Goal: Information Seeking & Learning: Check status

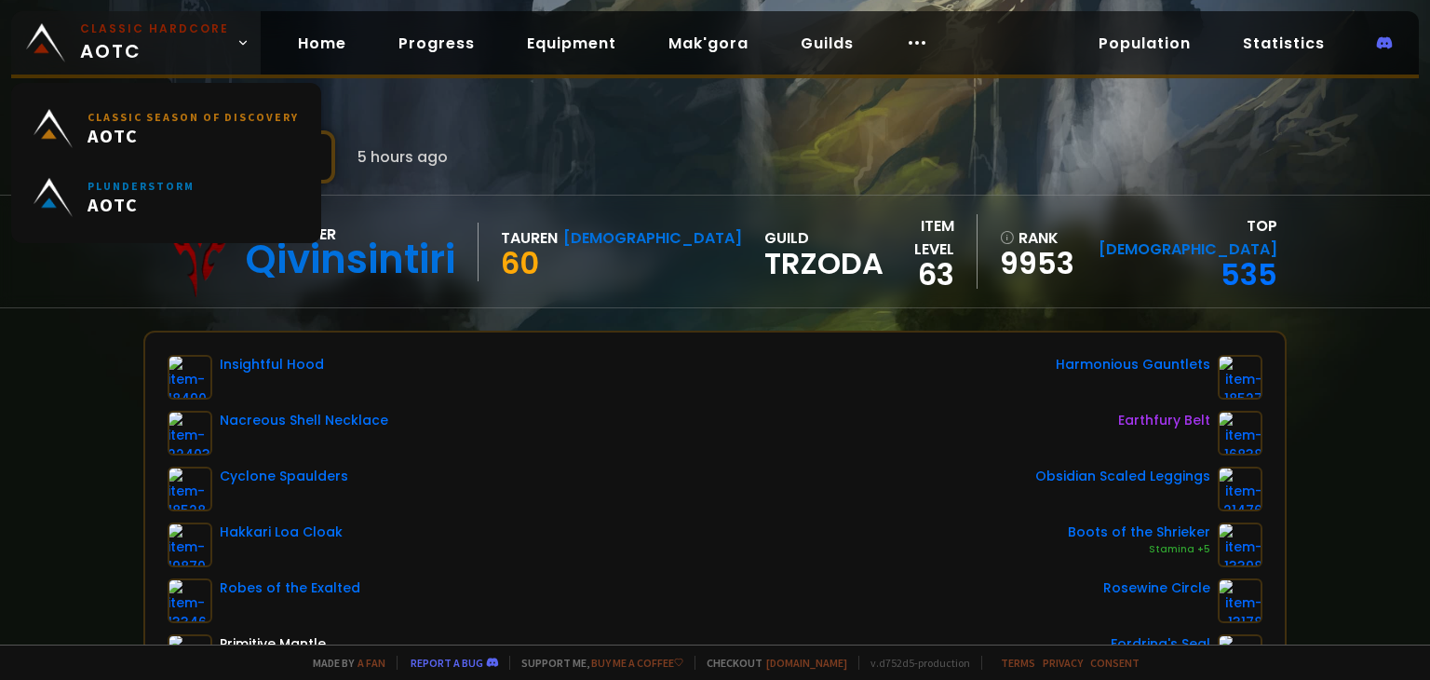
click at [143, 46] on span "Classic Hardcore AOTC" at bounding box center [154, 42] width 149 height 45
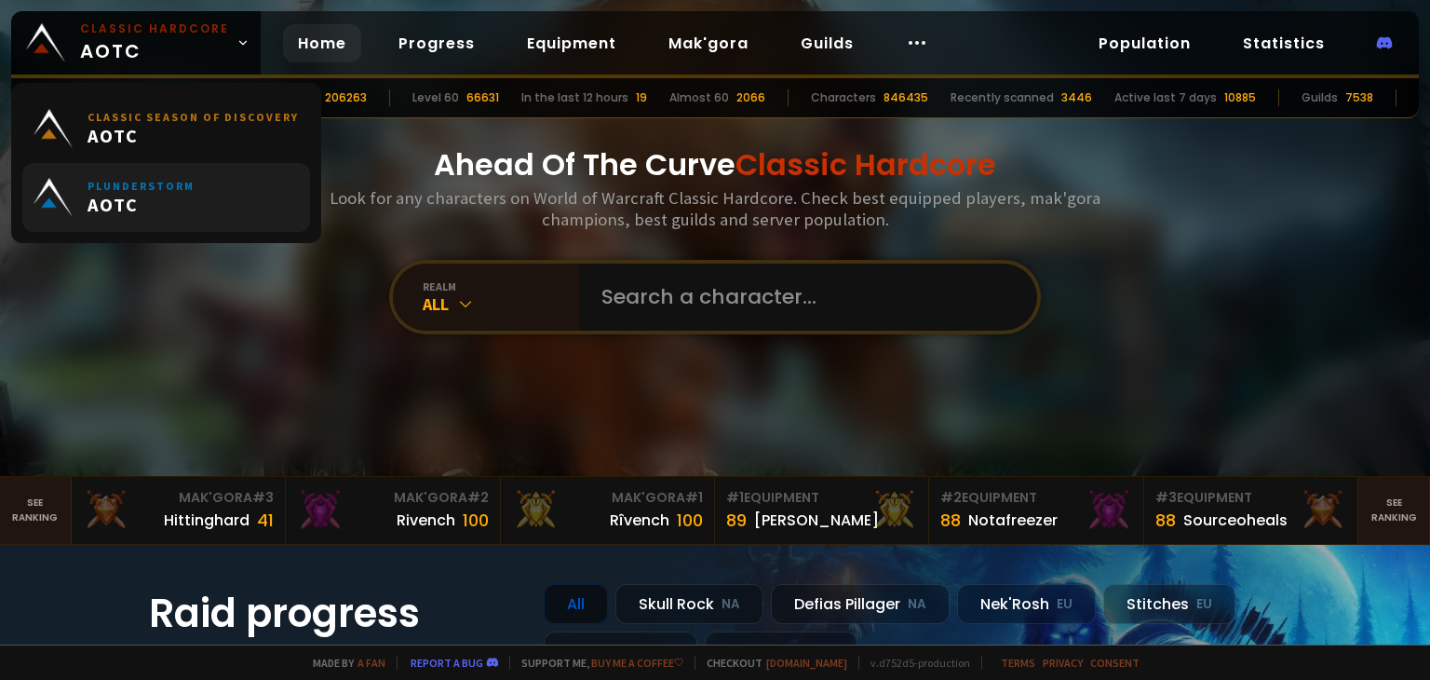
click at [149, 189] on small "Plunderstorm" at bounding box center [140, 186] width 107 height 14
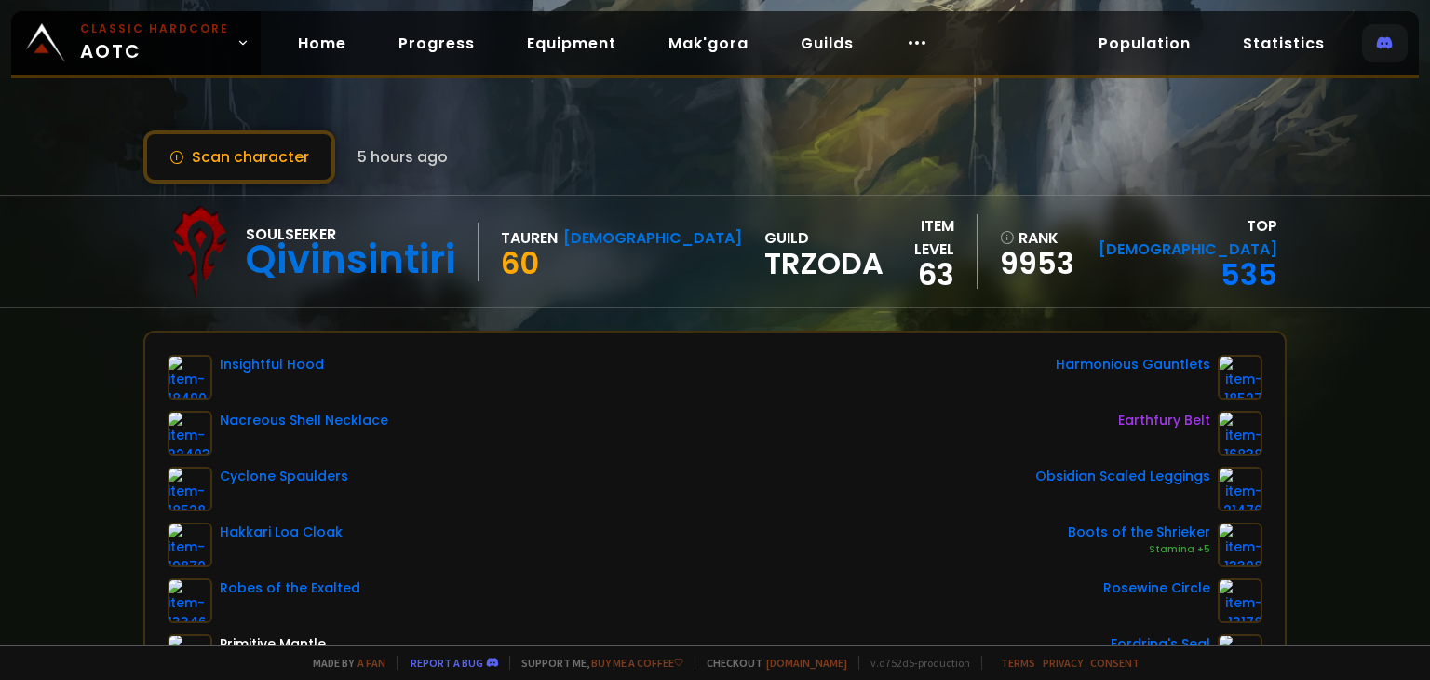
click at [1378, 42] on icon at bounding box center [1385, 43] width 16 height 16
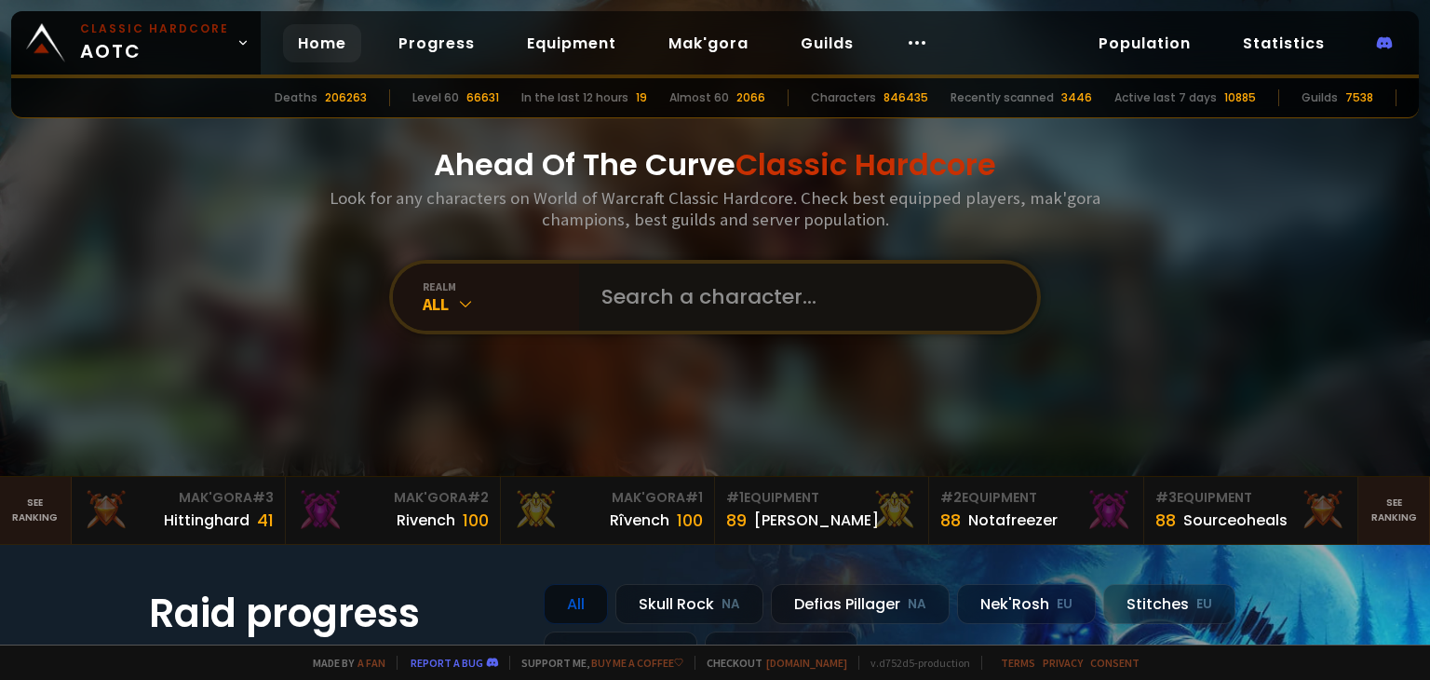
click at [685, 306] on input "text" at bounding box center [802, 296] width 424 height 67
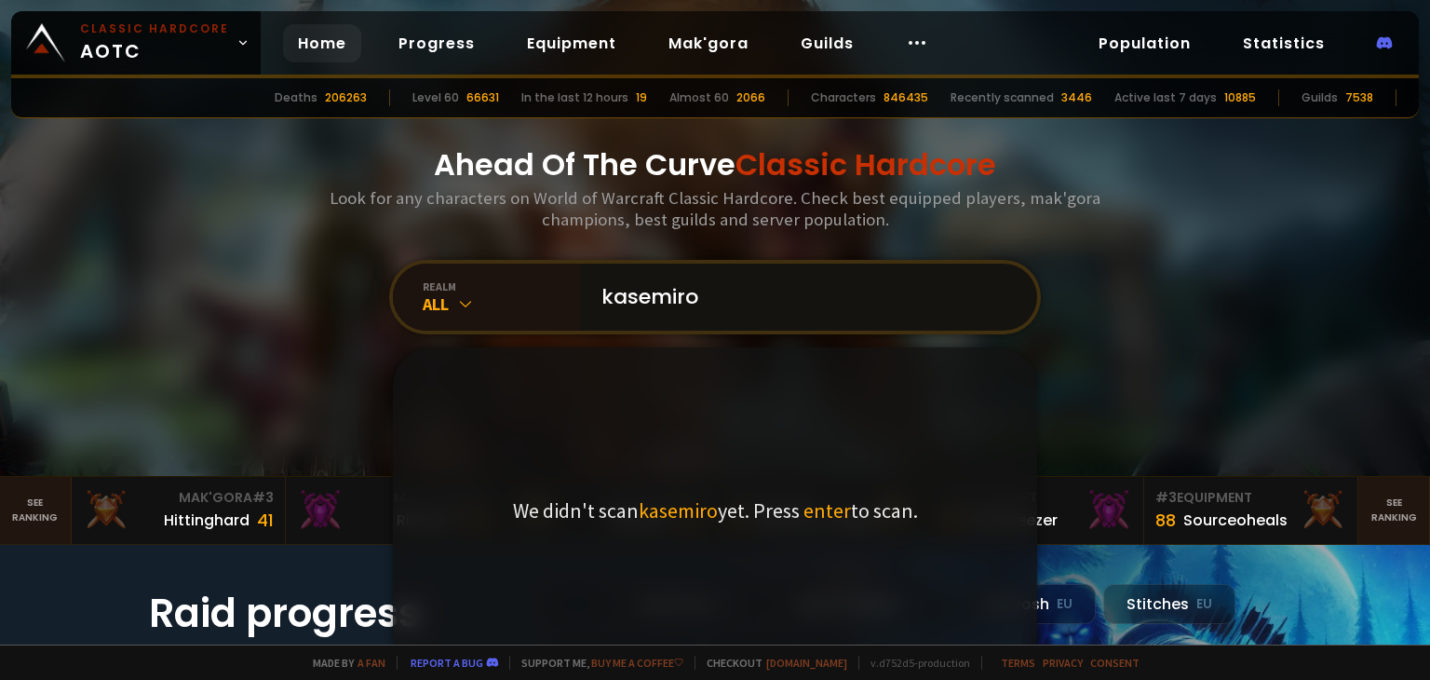
type input "kasemiro"
click at [821, 515] on span "enter" at bounding box center [826, 510] width 47 height 26
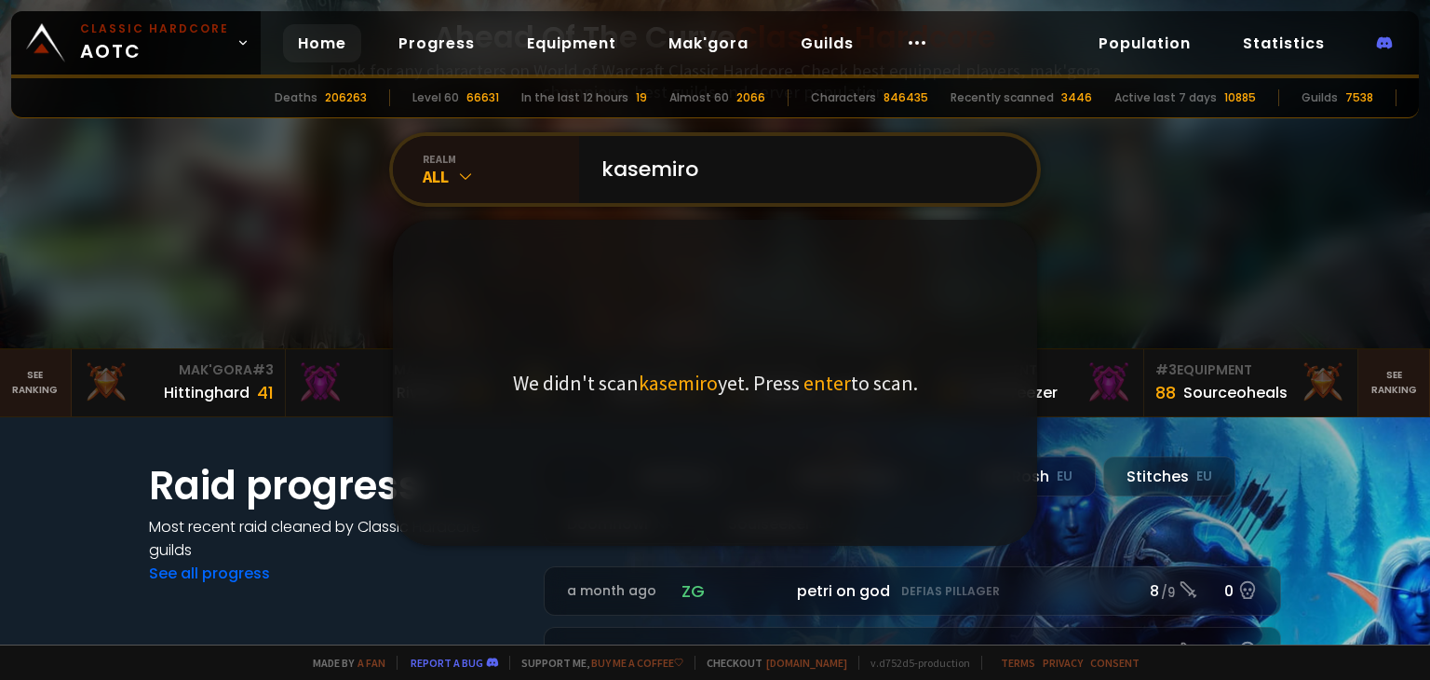
scroll to position [279, 0]
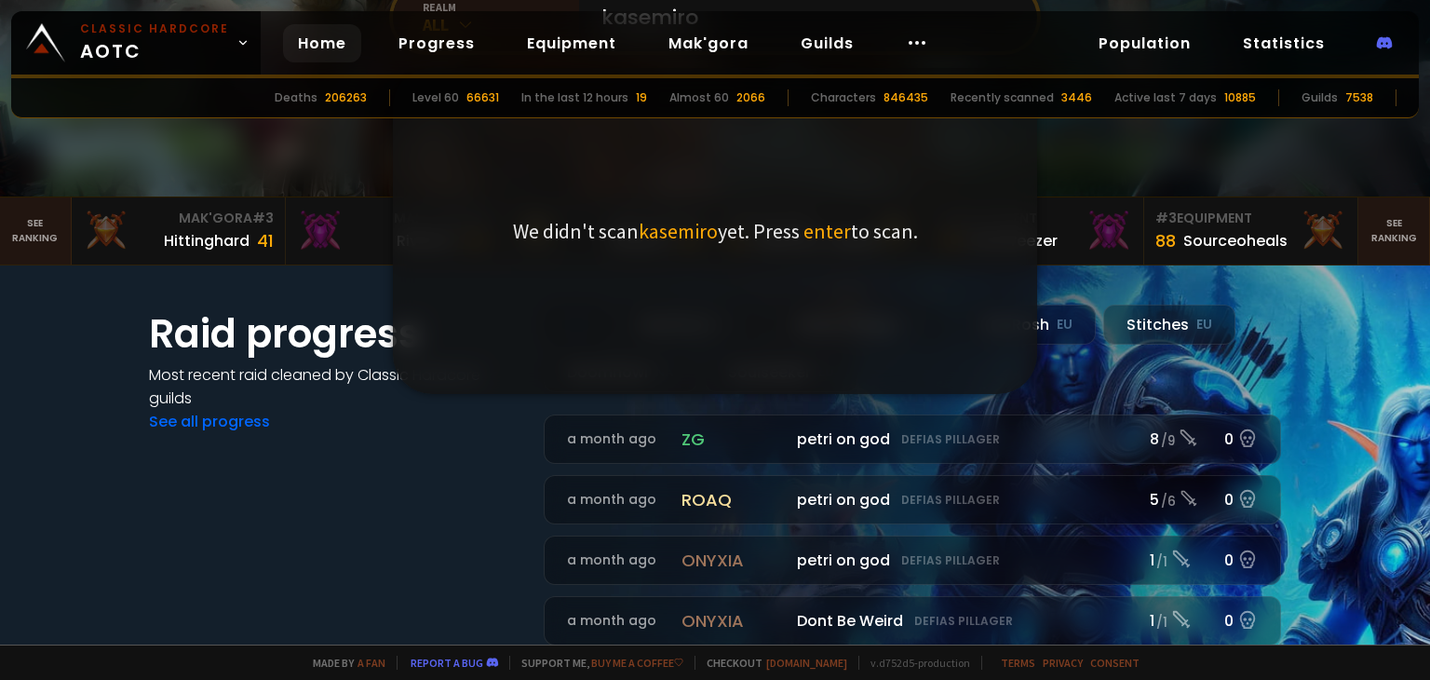
click at [702, 229] on span "kasemiro" at bounding box center [678, 231] width 79 height 26
click at [595, 229] on p "We didn't scan kasemiro yet. Press enter to scan." at bounding box center [715, 231] width 405 height 26
click at [719, 228] on p "We didn't scan kasemiro yet. Press enter to scan." at bounding box center [715, 231] width 405 height 26
click at [815, 228] on span "enter" at bounding box center [826, 231] width 47 height 26
click at [853, 232] on p "We didn't scan kasemiro yet. Press enter to scan." at bounding box center [715, 231] width 405 height 26
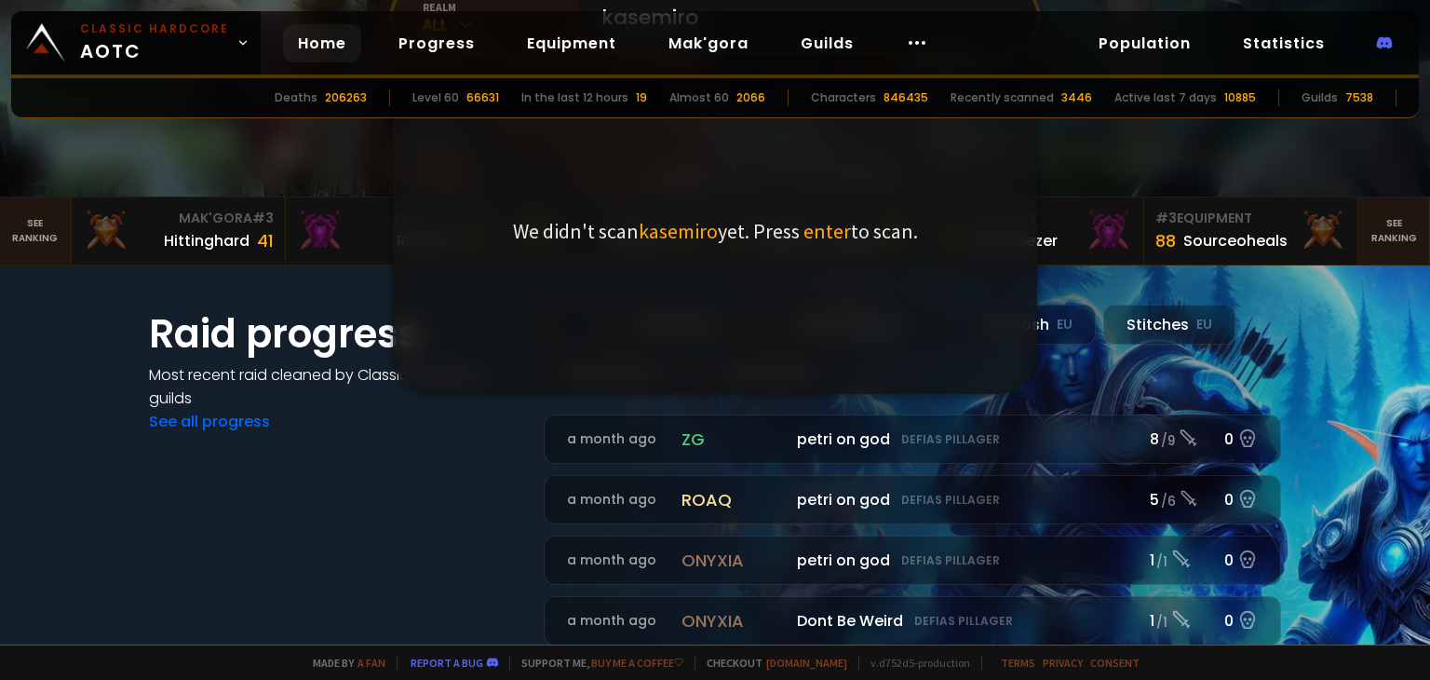
click at [880, 236] on p "We didn't scan kasemiro yet. Press enter to scan." at bounding box center [715, 231] width 405 height 26
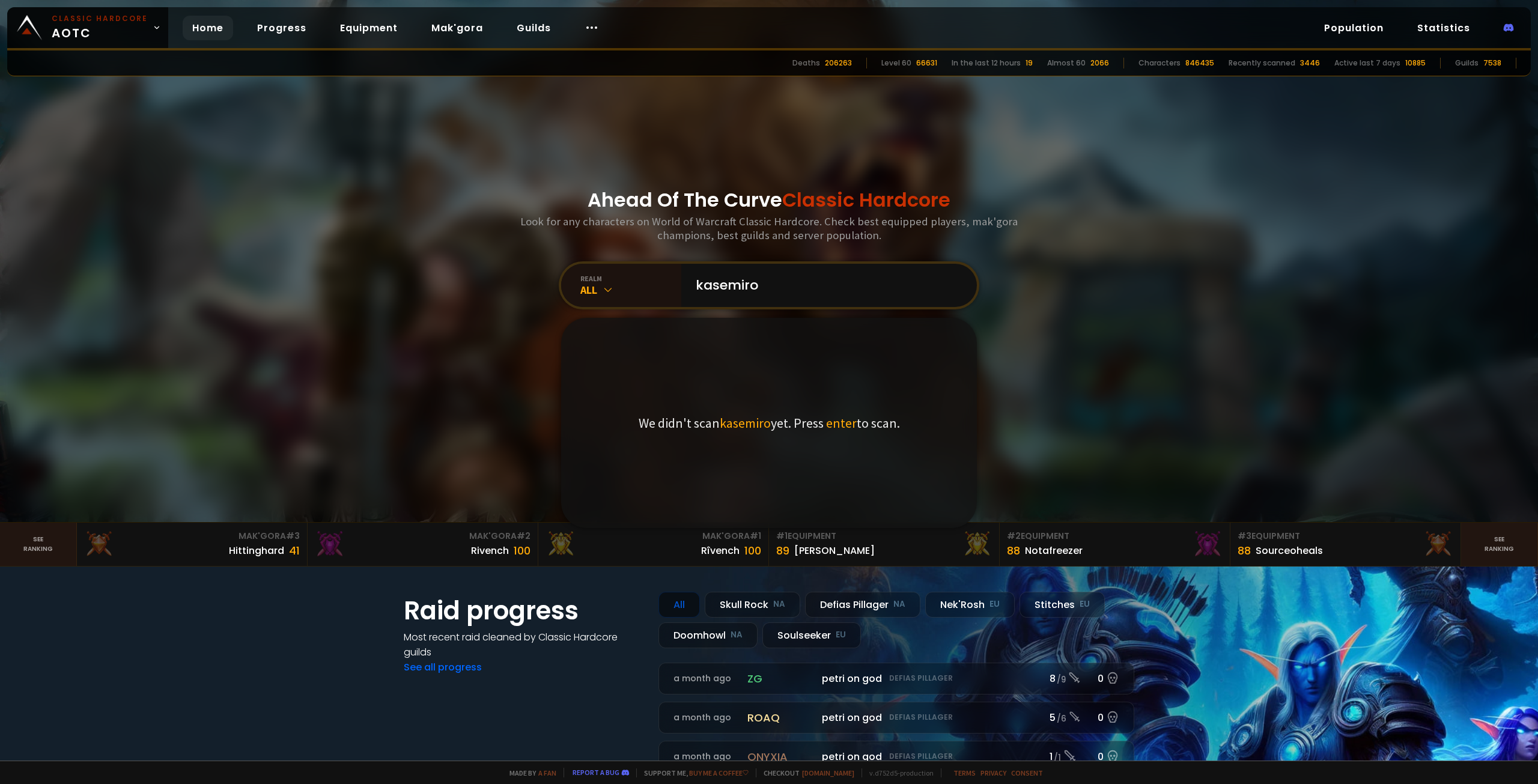
scroll to position [0, 0]
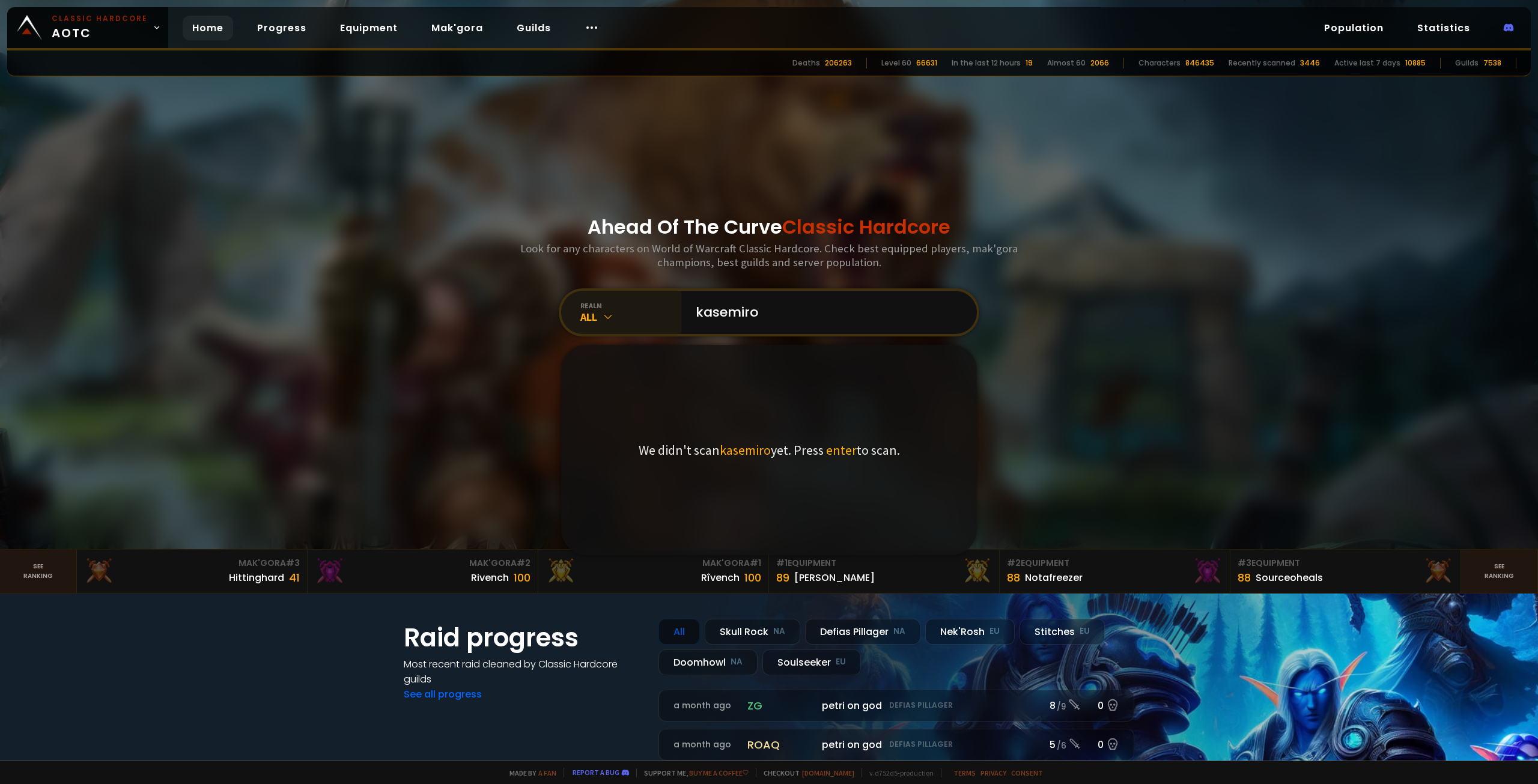
click at [605, 315] on icon at bounding box center [608, 316] width 12 height 12
click at [619, 438] on div "Soulseeker EU" at bounding box center [621, 531] width 116 height 28
click at [837, 438] on span "enter" at bounding box center [841, 450] width 30 height 17
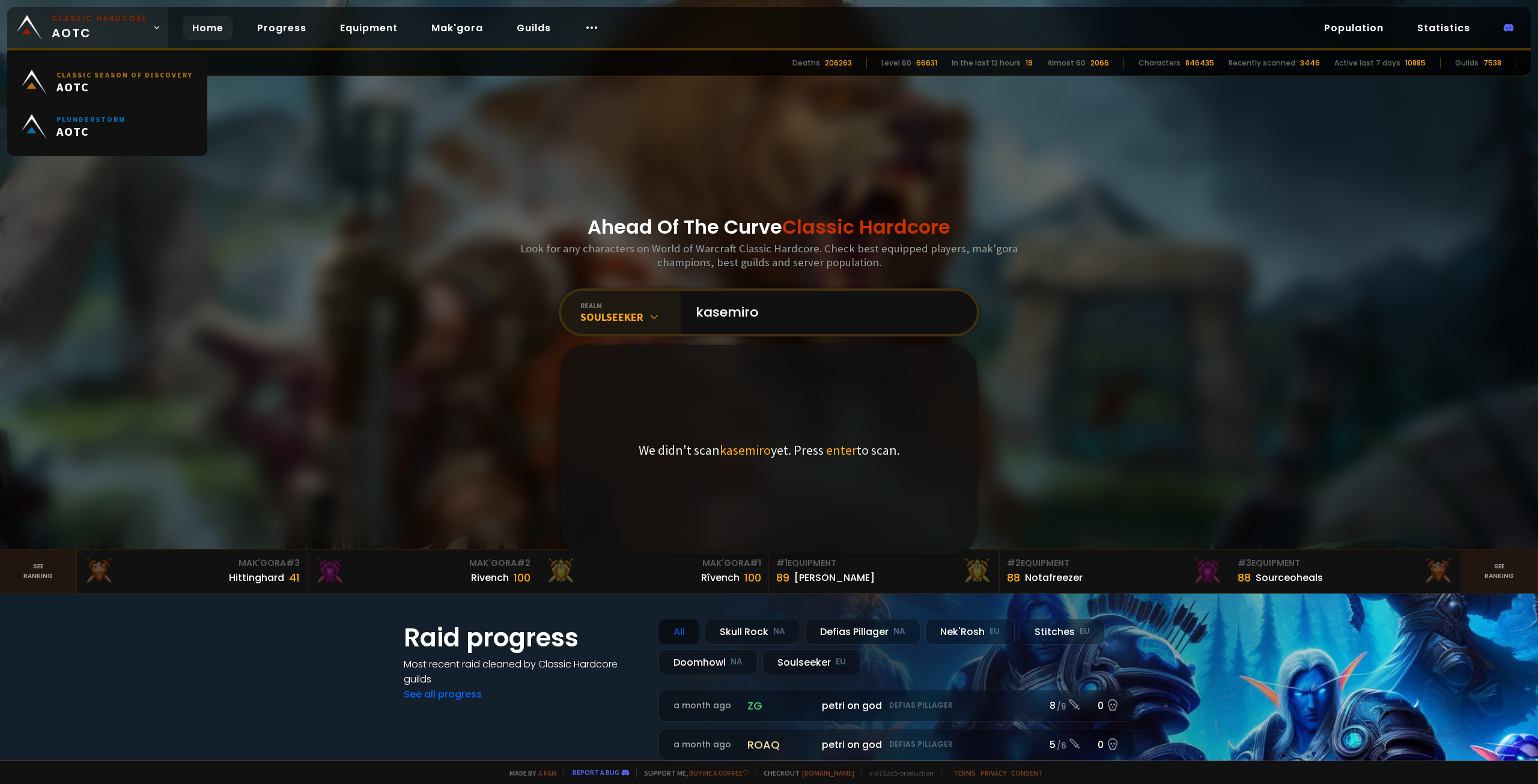
click at [153, 28] on icon at bounding box center [156, 27] width 8 height 8
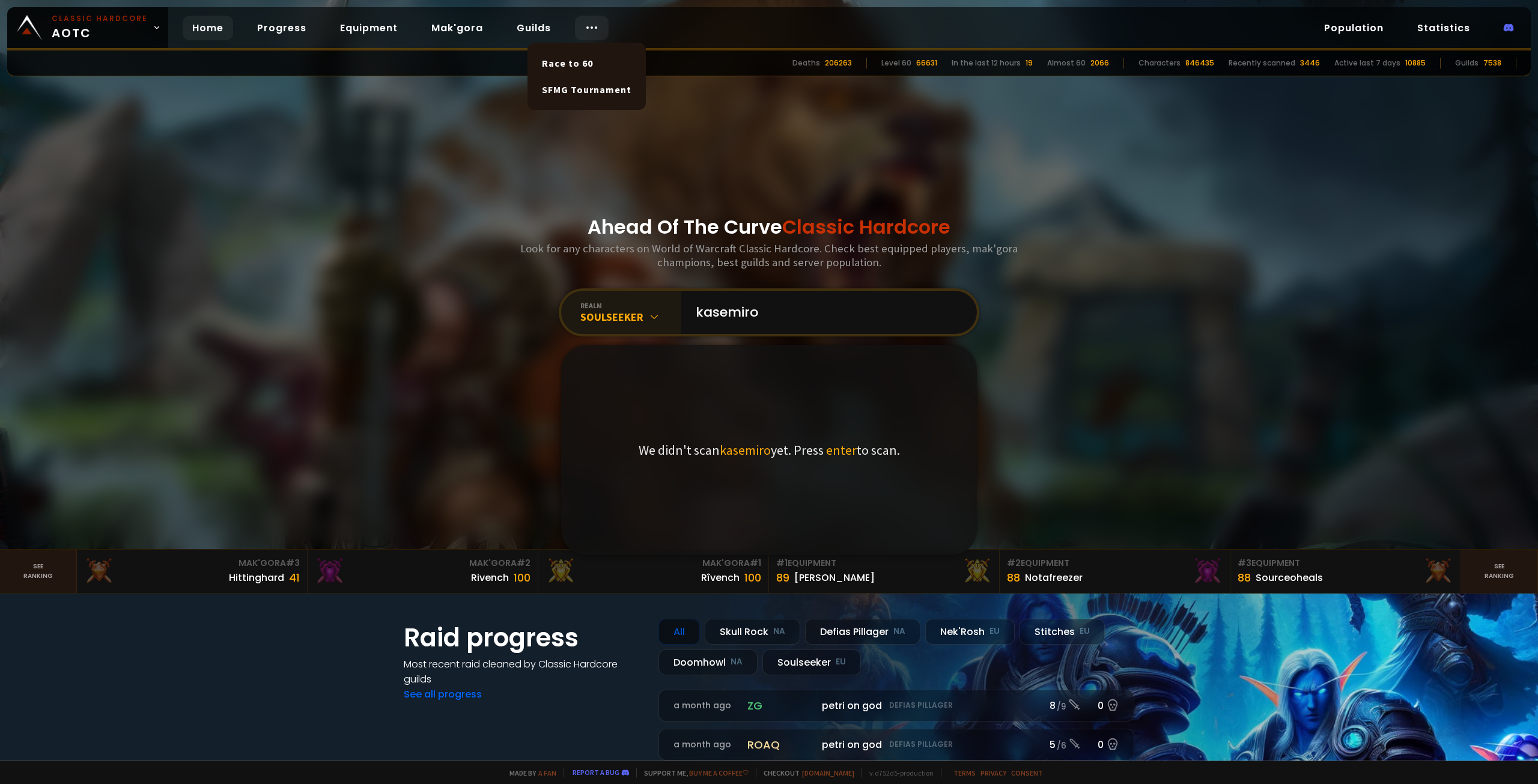
click at [585, 29] on icon at bounding box center [592, 28] width 14 height 14
click at [729, 316] on input "kasemiro" at bounding box center [825, 312] width 274 height 43
click at [783, 314] on input "kasemiro" at bounding box center [825, 312] width 274 height 43
click at [759, 438] on span "kasemiro" at bounding box center [745, 450] width 51 height 17
click at [822, 438] on p "We didn't scan kasemiro yet. Press enter to scan." at bounding box center [769, 450] width 261 height 17
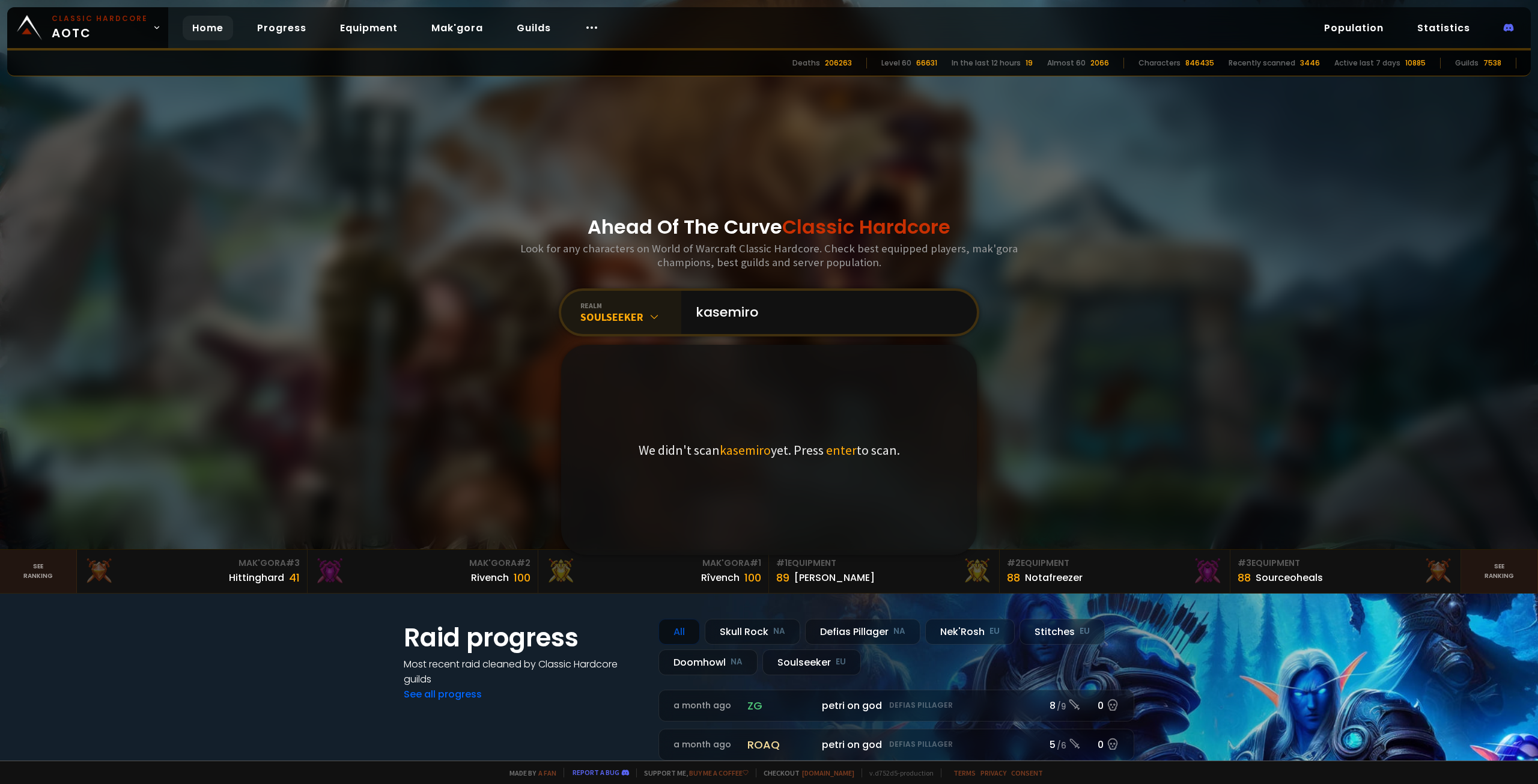
click at [838, 438] on span "enter" at bounding box center [841, 450] width 30 height 17
click at [829, 328] on input "kasemiro" at bounding box center [825, 312] width 274 height 43
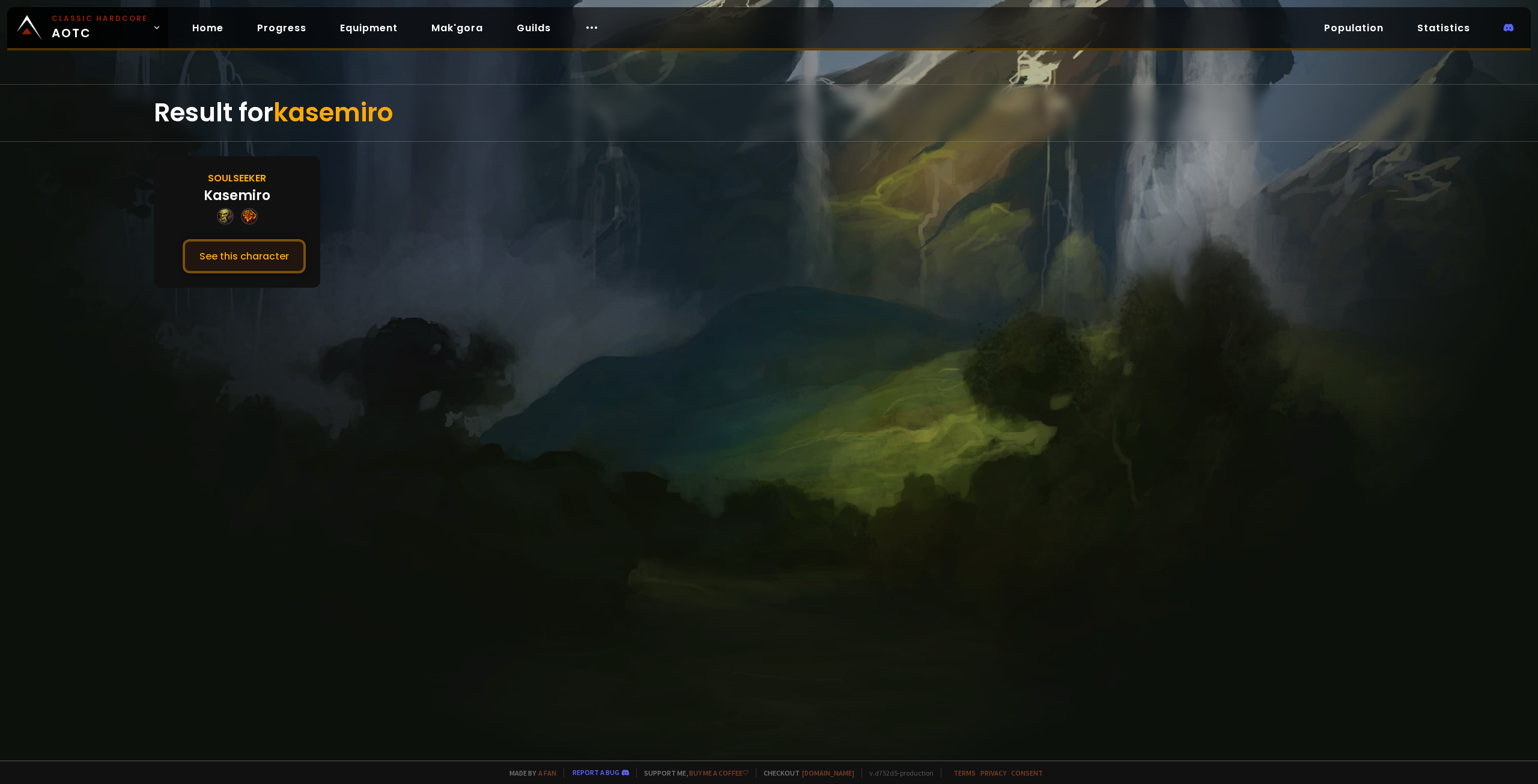
click at [234, 256] on button "See this character" at bounding box center [244, 256] width 123 height 34
